Goal: Information Seeking & Learning: Learn about a topic

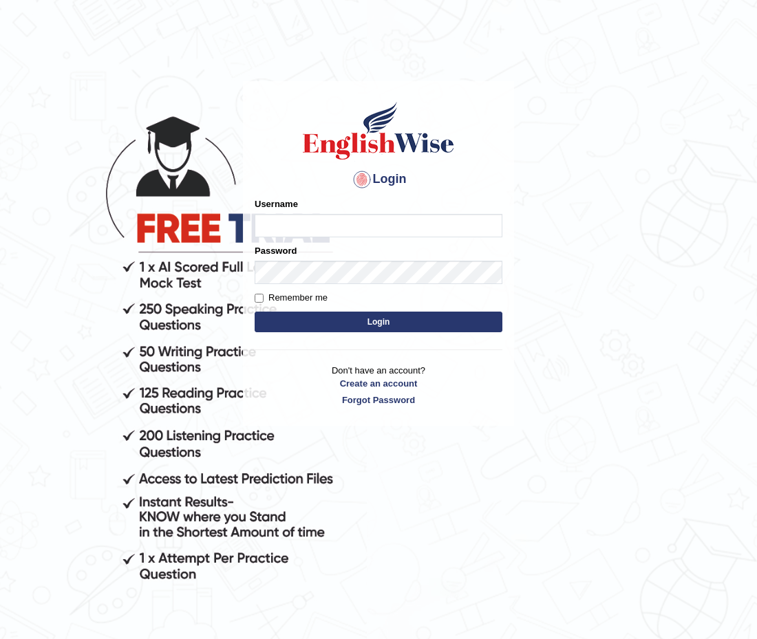
type input "zohaib44"
click at [319, 319] on button "Login" at bounding box center [379, 322] width 248 height 21
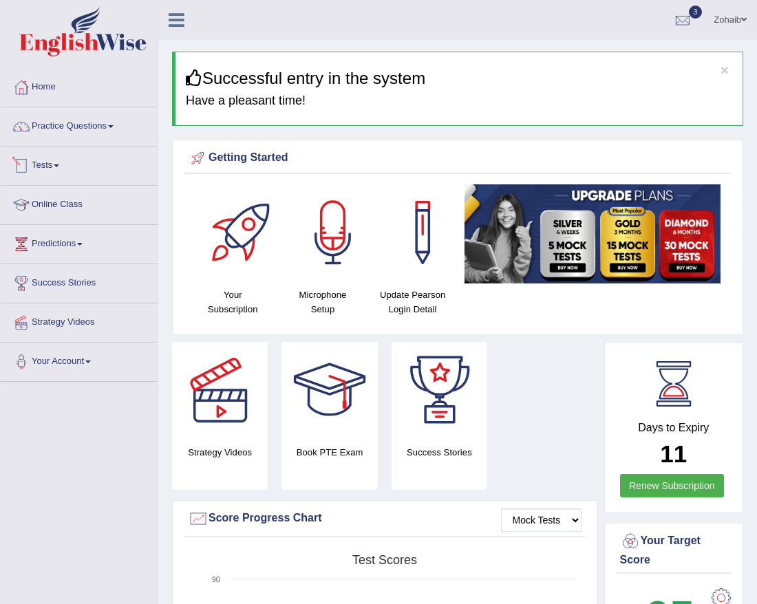
click at [44, 159] on link "Tests" at bounding box center [79, 164] width 157 height 34
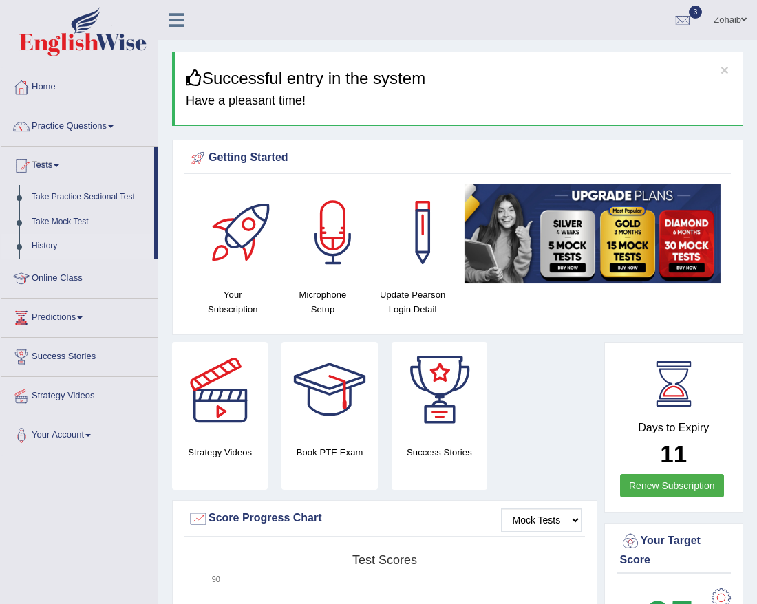
click at [42, 245] on link "History" at bounding box center [89, 246] width 129 height 25
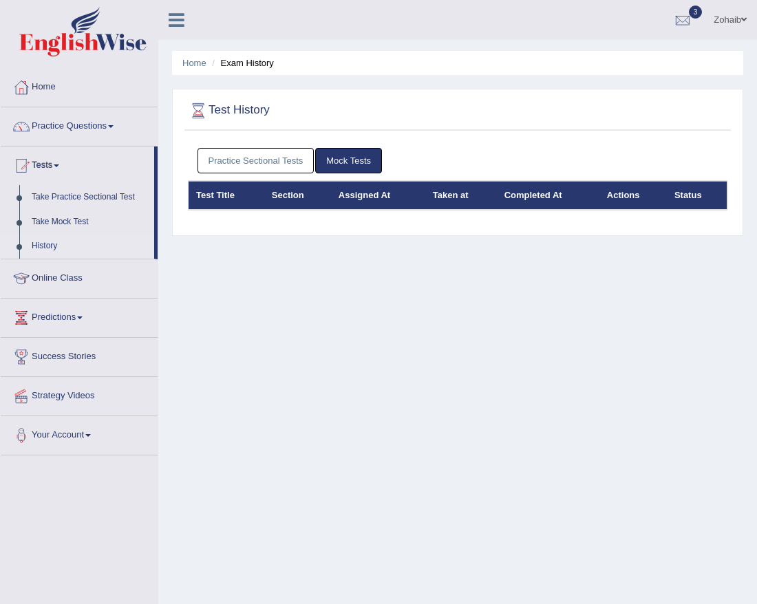
click at [261, 158] on link "Practice Sectional Tests" at bounding box center [256, 160] width 117 height 25
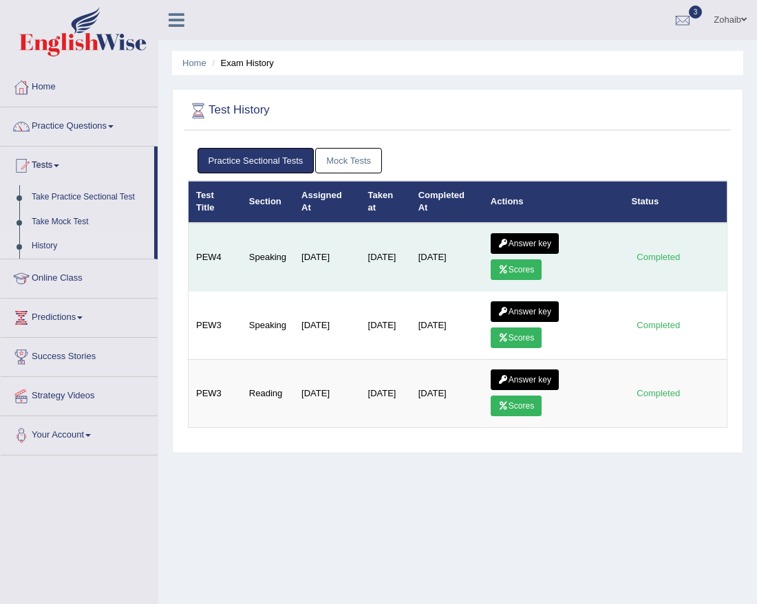
click at [519, 269] on link "Scores" at bounding box center [516, 269] width 51 height 21
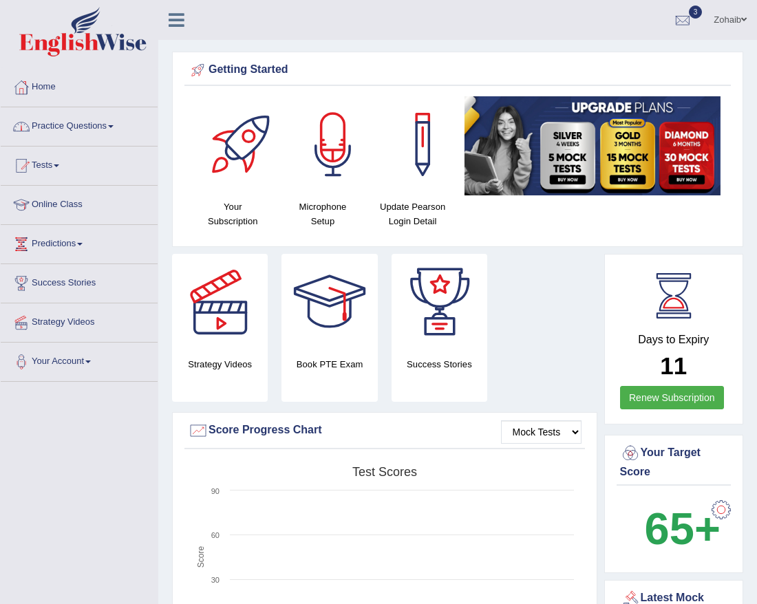
click at [65, 119] on link "Practice Questions" at bounding box center [79, 124] width 157 height 34
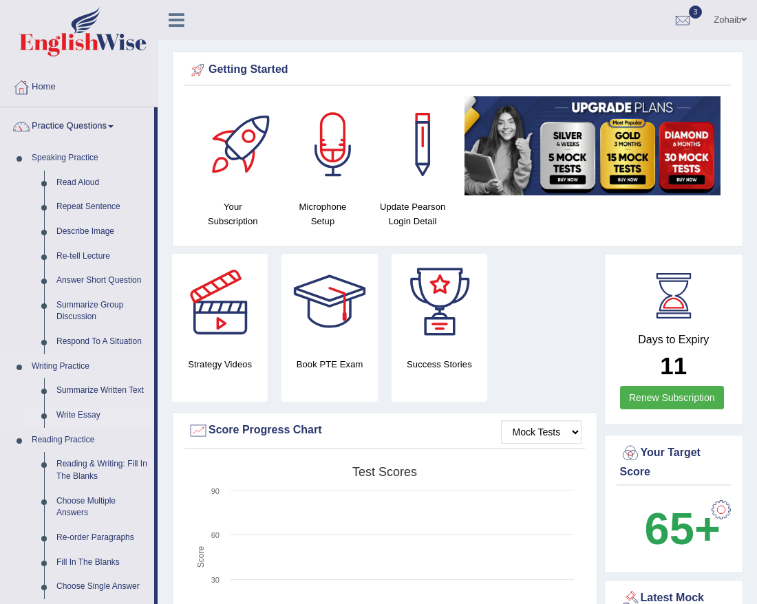
click at [80, 414] on link "Write Essay" at bounding box center [102, 415] width 104 height 25
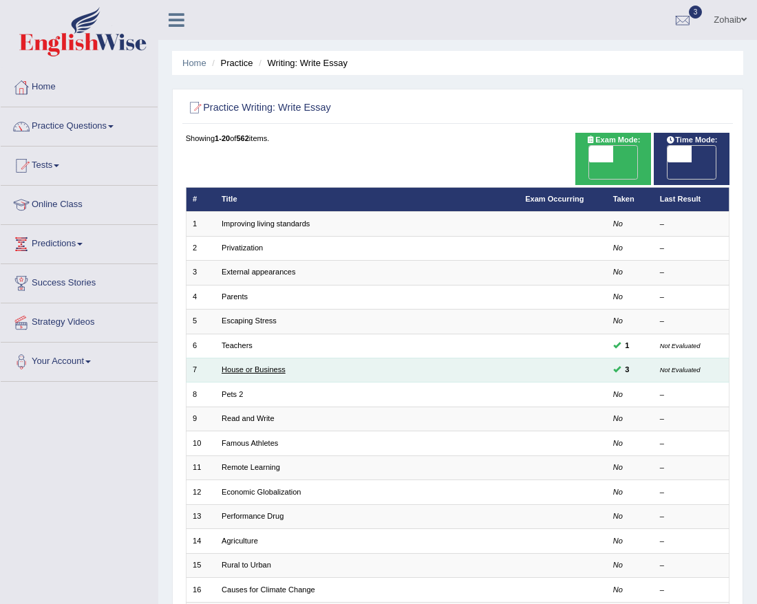
click at [259, 365] on link "House or Business" at bounding box center [254, 369] width 64 height 8
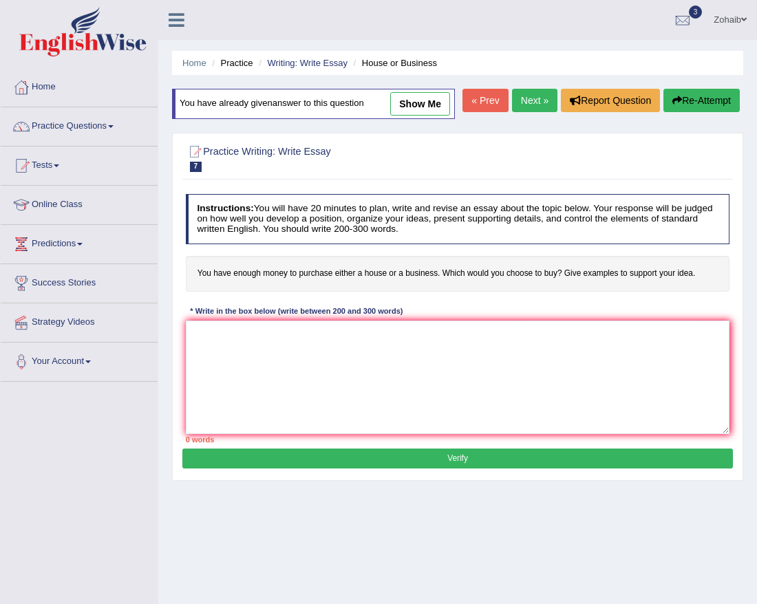
click at [422, 107] on link "show me" at bounding box center [420, 103] width 60 height 23
type textarea "The growing influence of purchase house or a business on our life has ignited n…"
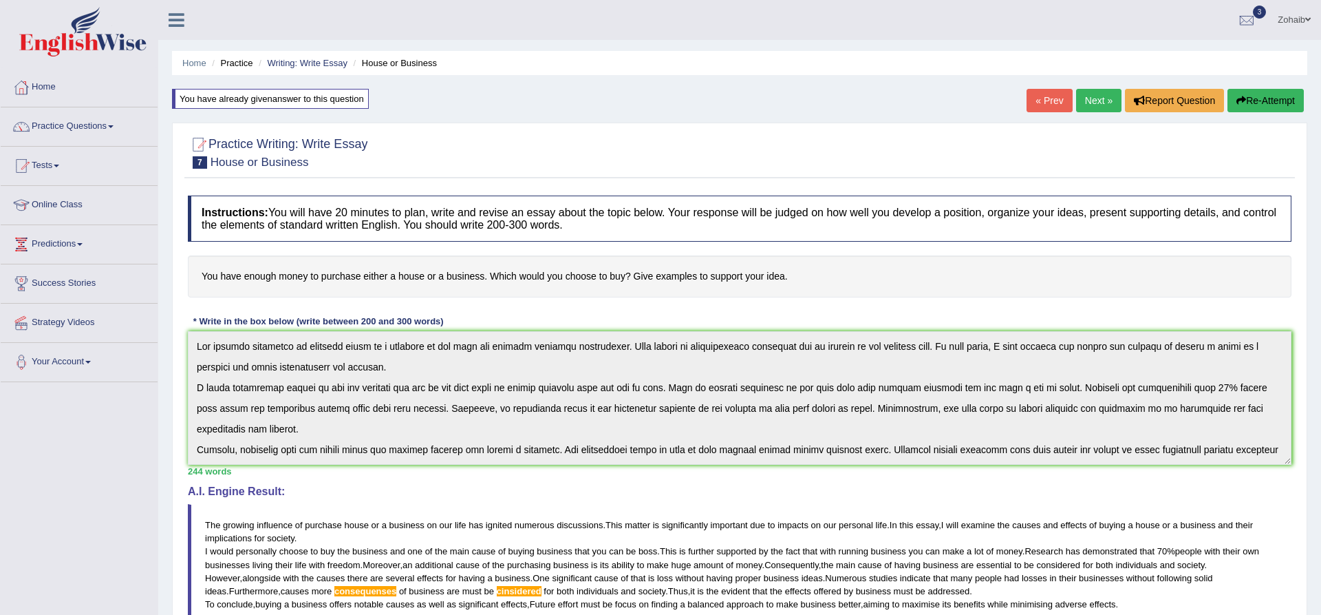
click at [756, 104] on link "« Prev" at bounding box center [1049, 100] width 45 height 23
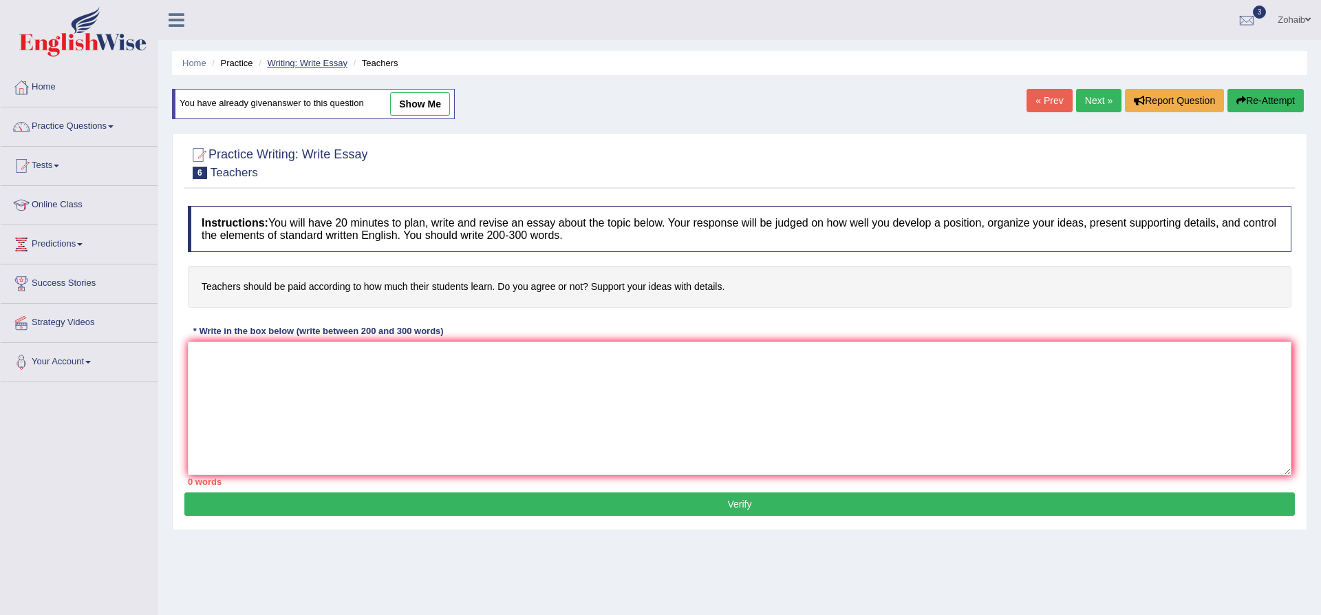
click at [287, 61] on link "Writing: Write Essay" at bounding box center [307, 63] width 81 height 10
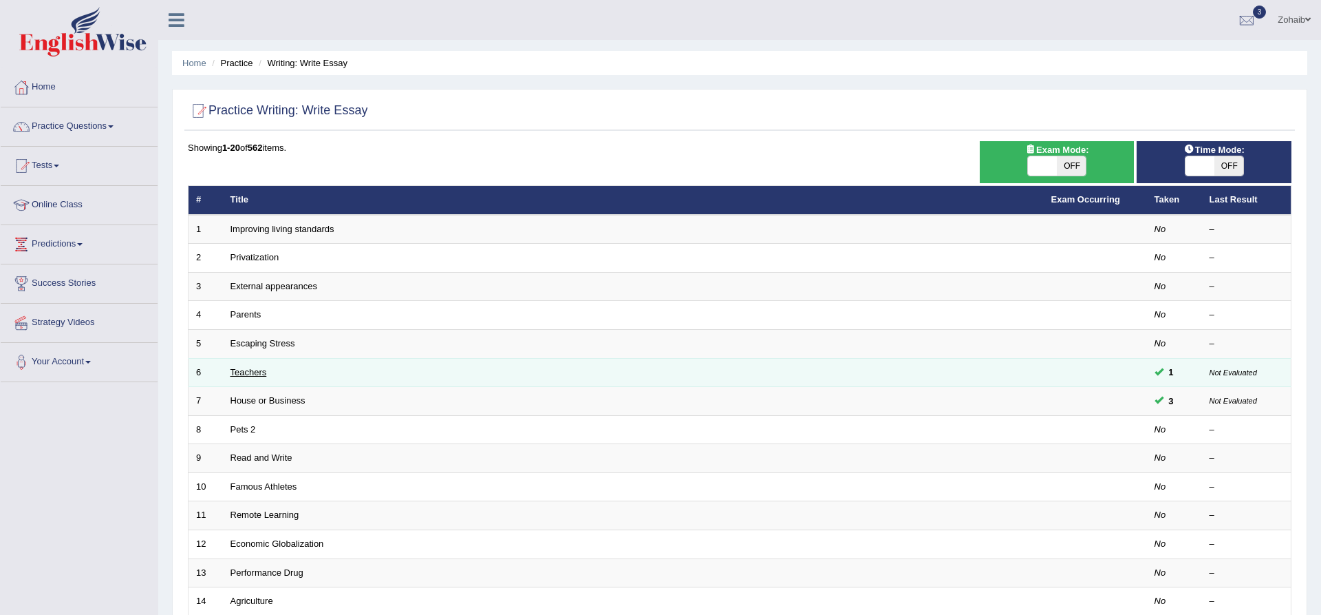
click at [257, 375] on link "Teachers" at bounding box center [249, 372] width 36 height 10
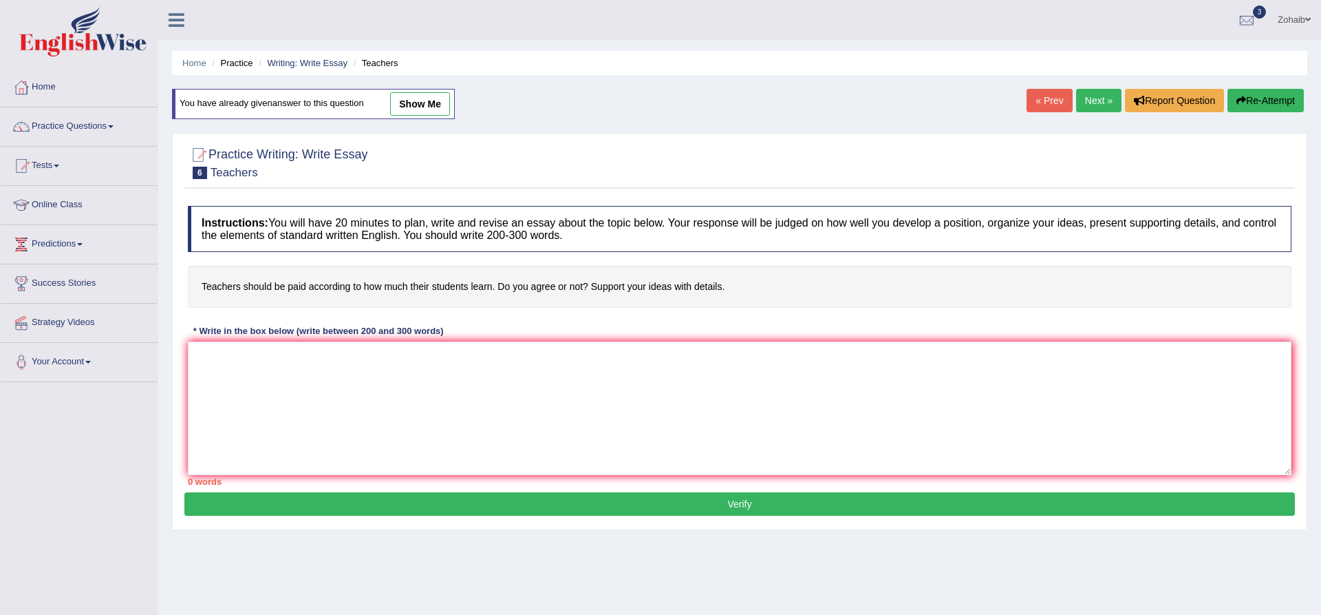
click at [421, 99] on link "show me" at bounding box center [420, 103] width 60 height 23
type textarea "The growing influence of teachers salary on our lives has iginted numerous disc…"
